Goal: Answer question/provide support

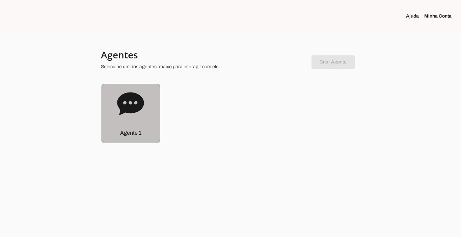
click at [130, 132] on p "Agente 1" at bounding box center [130, 133] width 21 height 8
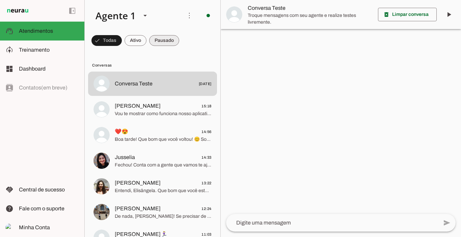
click at [175, 37] on span at bounding box center [164, 40] width 30 height 16
